Goal: Transaction & Acquisition: Purchase product/service

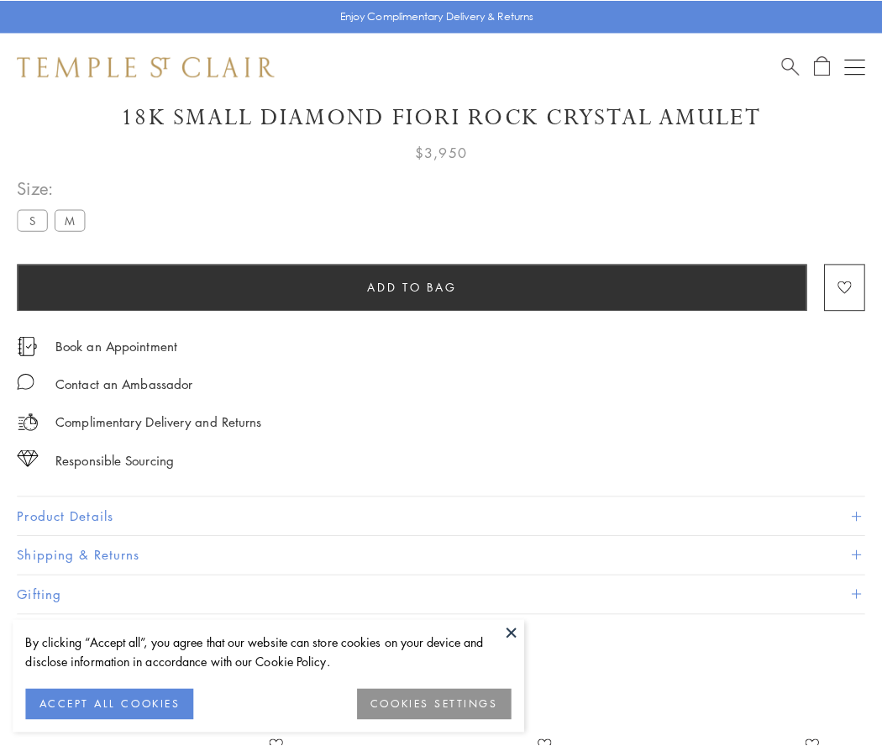
scroll to position [99, 0]
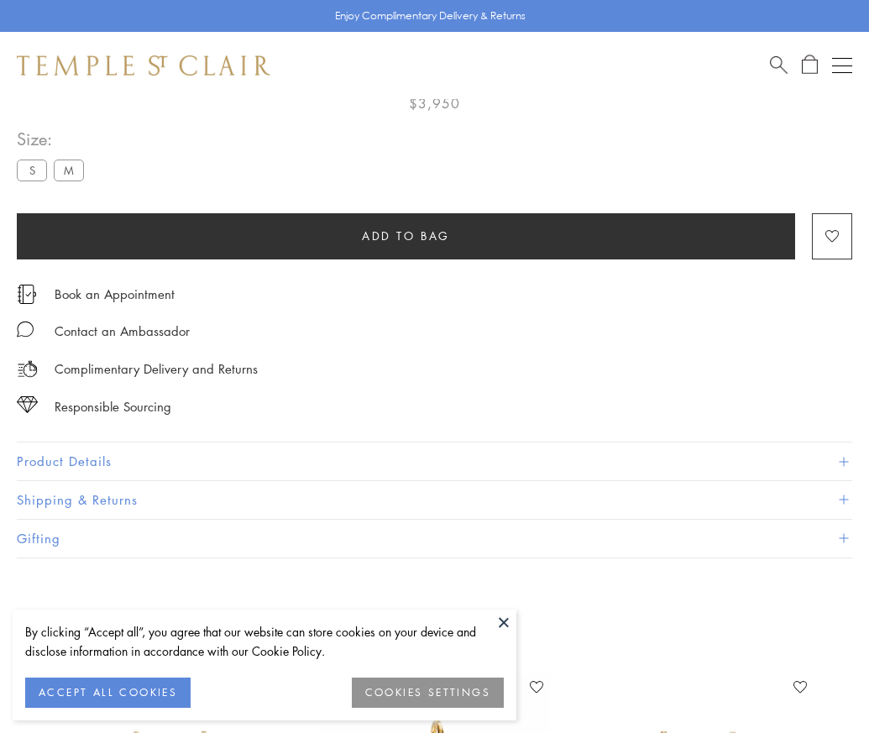
click at [406, 235] on span "Add to bag" at bounding box center [406, 236] width 88 height 18
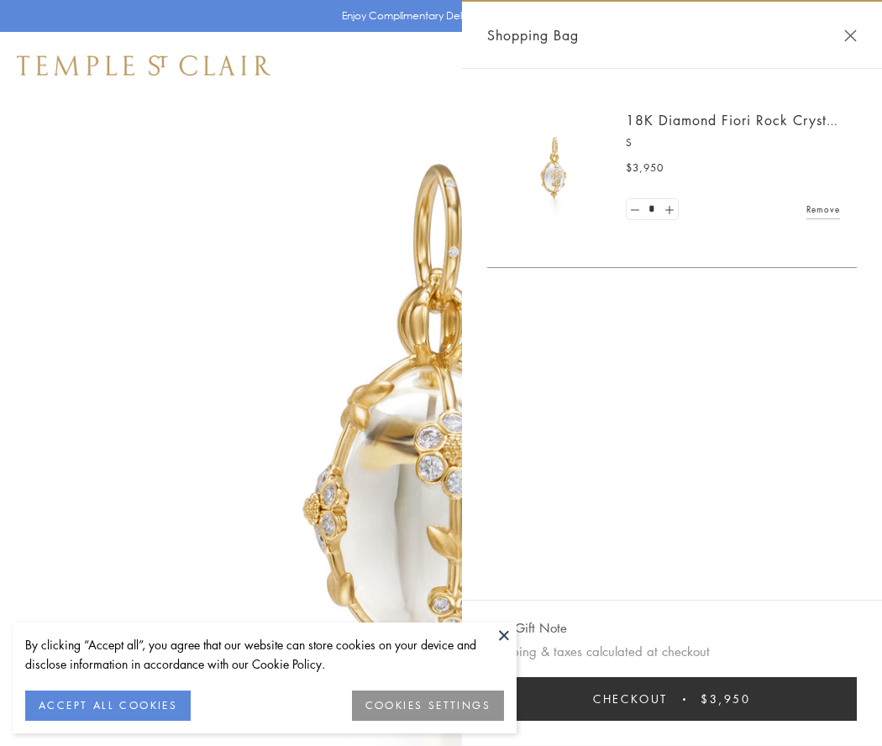
click at [823, 699] on button "Checkout $3,950" at bounding box center [671, 699] width 369 height 44
